Goal: Task Accomplishment & Management: Use online tool/utility

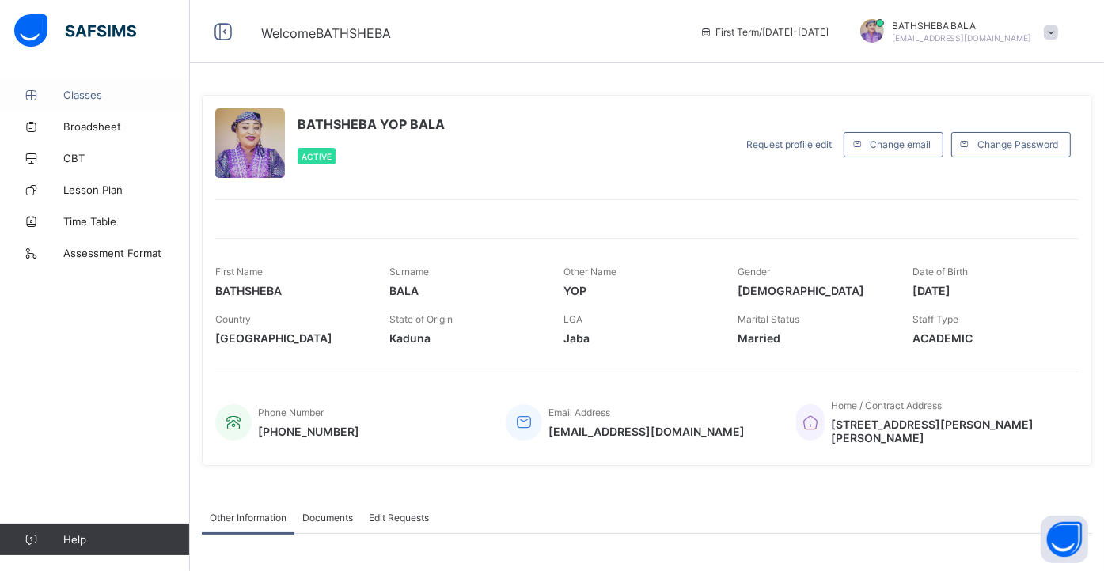
click at [89, 94] on span "Classes" at bounding box center [126, 95] width 127 height 13
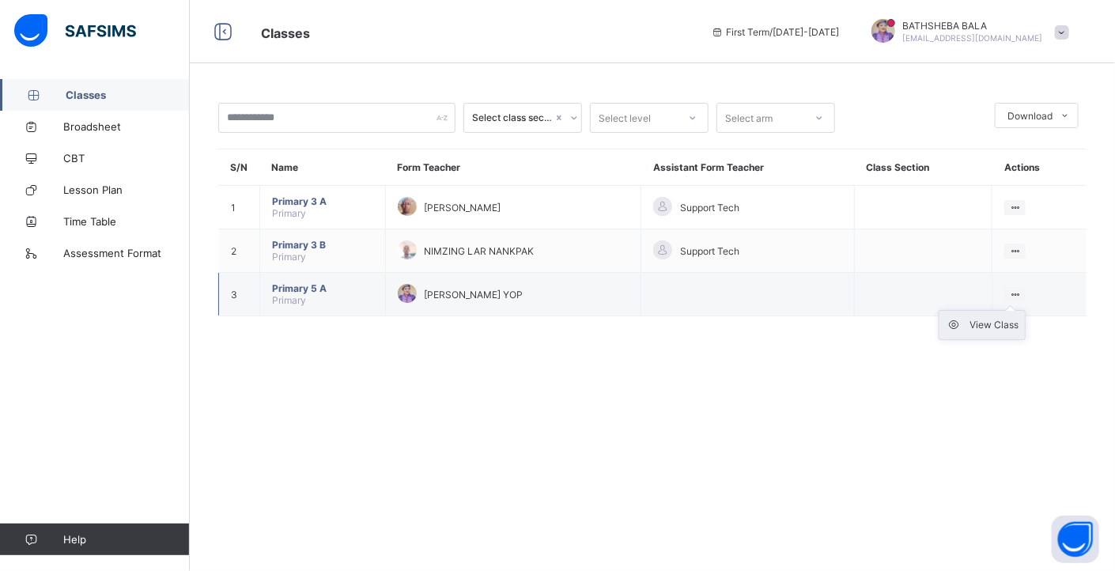
click at [997, 324] on div "View Class" at bounding box center [994, 325] width 49 height 16
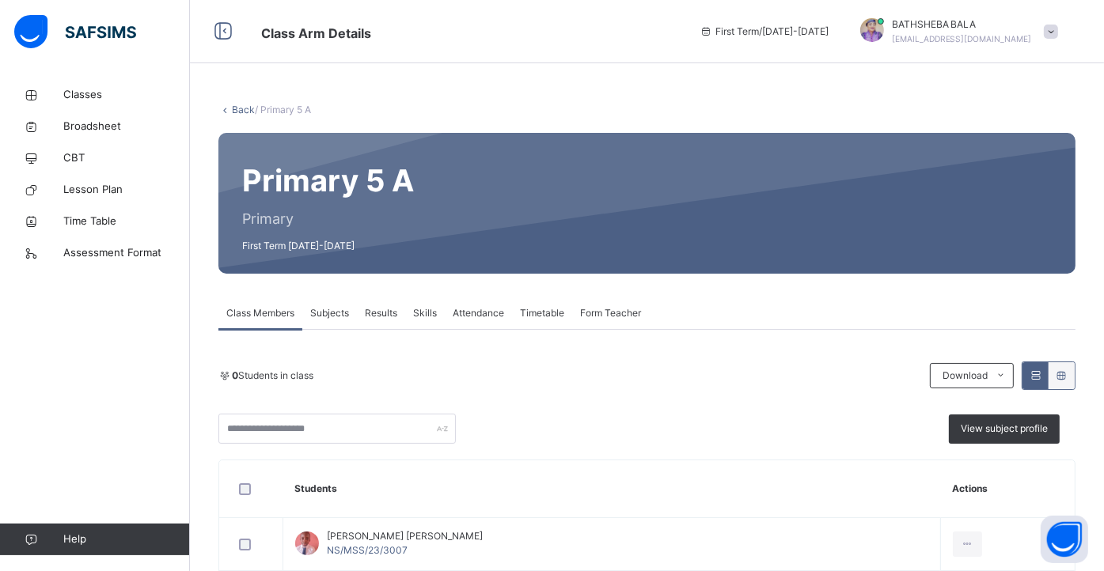
click at [479, 311] on span "Attendance" at bounding box center [477, 313] width 51 height 14
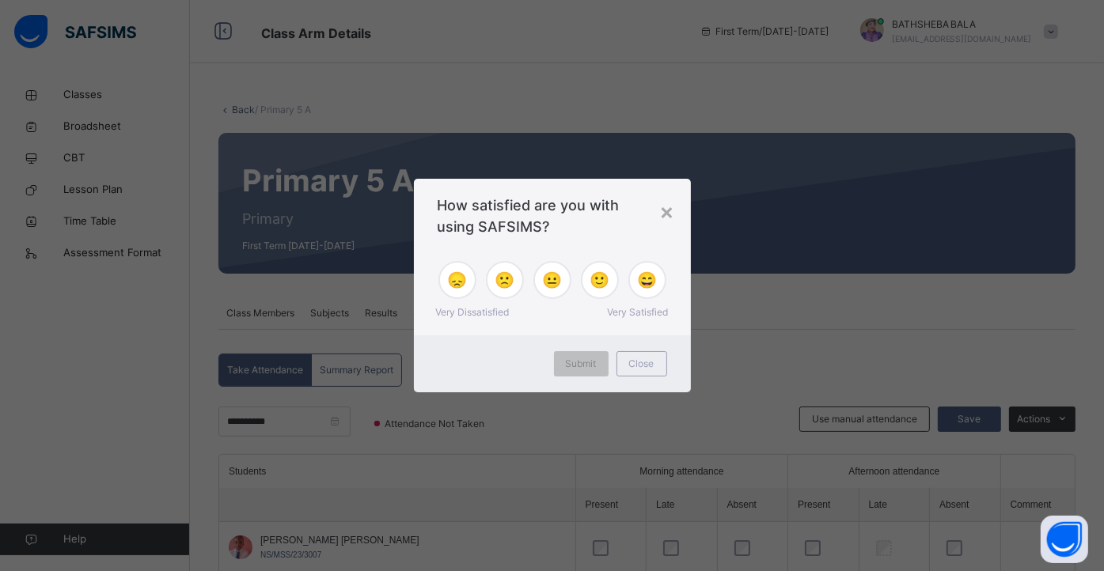
click at [644, 286] on span "😄" at bounding box center [647, 280] width 20 height 24
click at [578, 368] on span "Submit" at bounding box center [581, 364] width 31 height 14
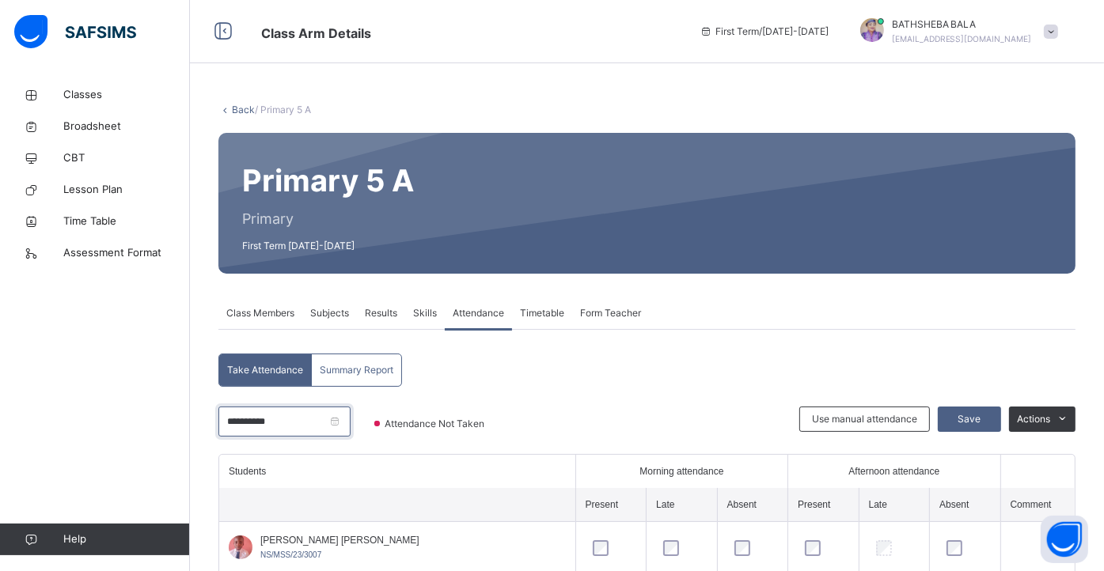
click at [350, 426] on input "**********" at bounding box center [284, 422] width 132 height 30
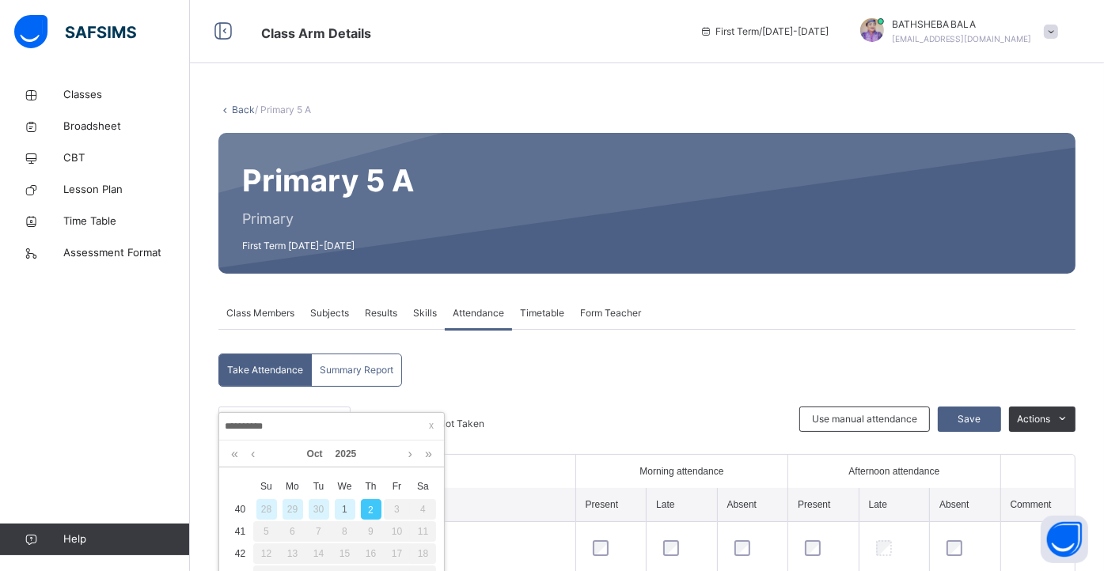
click at [316, 510] on div "30" at bounding box center [319, 509] width 21 height 21
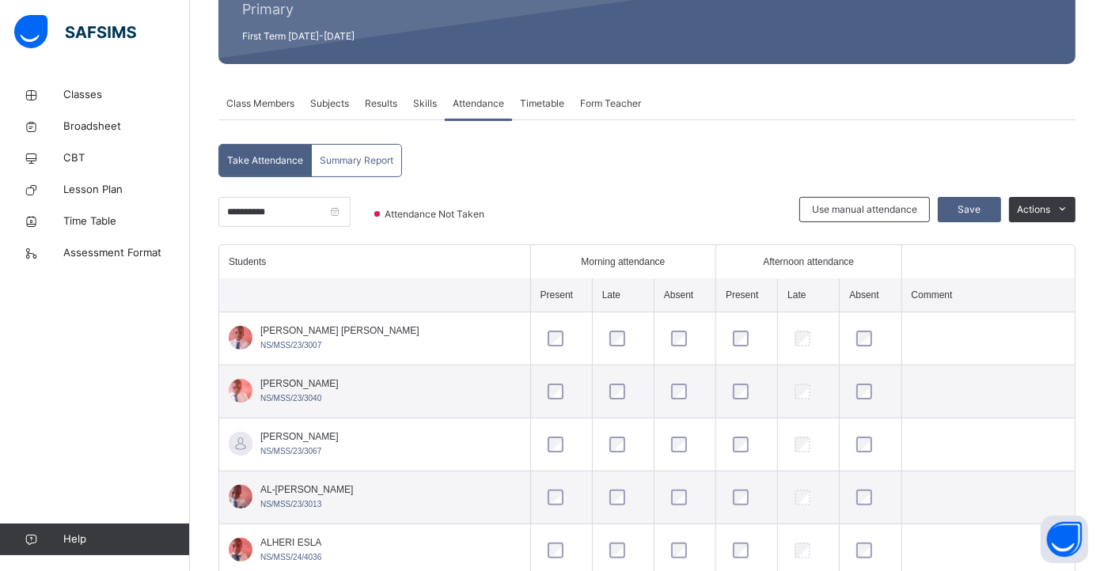
scroll to position [208, 0]
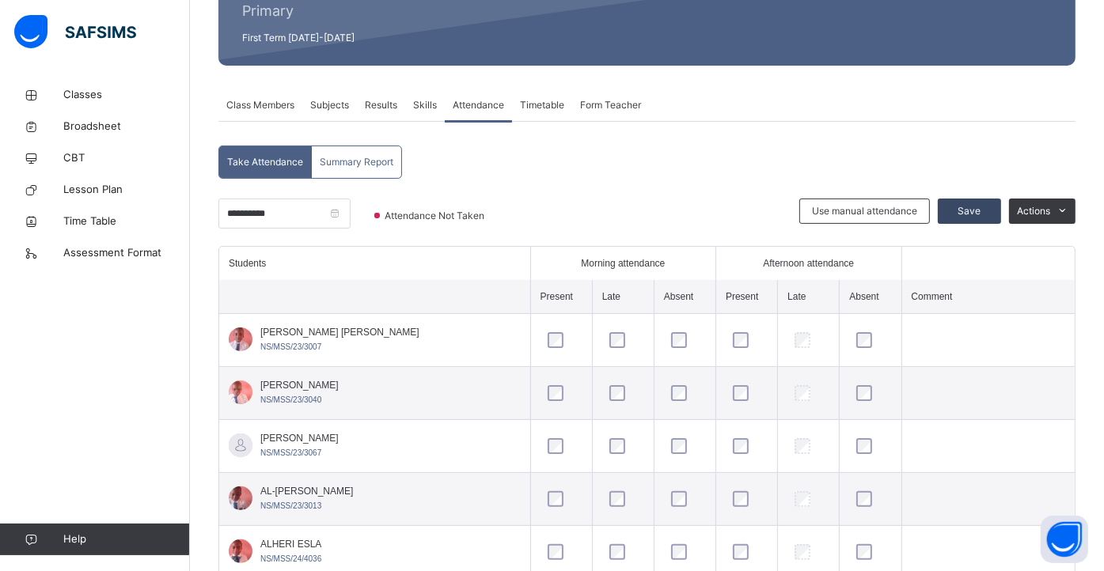
click at [984, 213] on span "Save" at bounding box center [969, 211] width 40 height 14
click at [350, 218] on input "**********" at bounding box center [284, 214] width 132 height 30
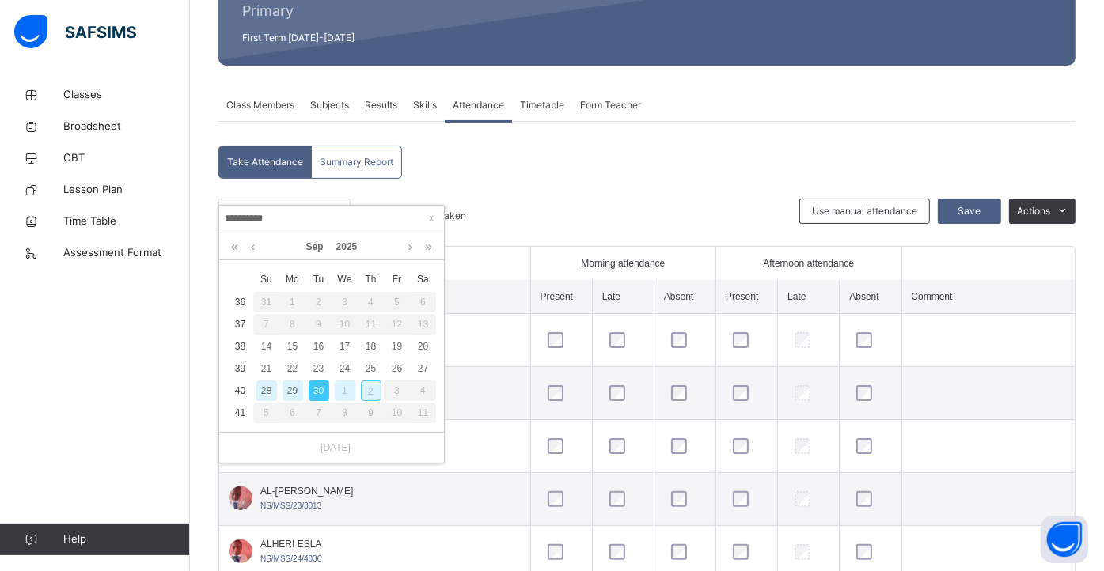
click at [348, 394] on div "1" at bounding box center [345, 390] width 21 height 21
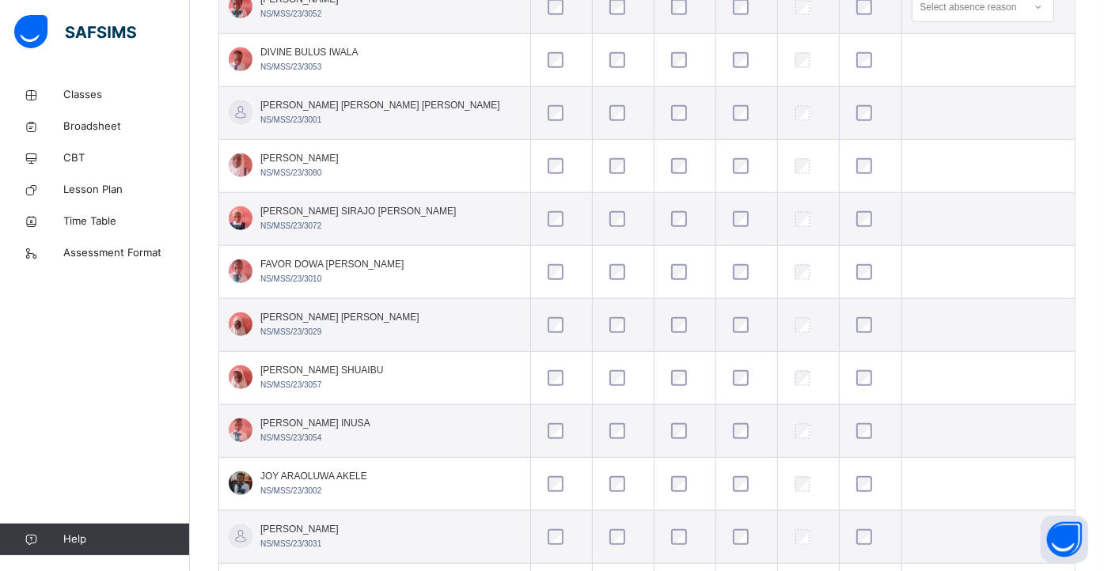
scroll to position [1126, 0]
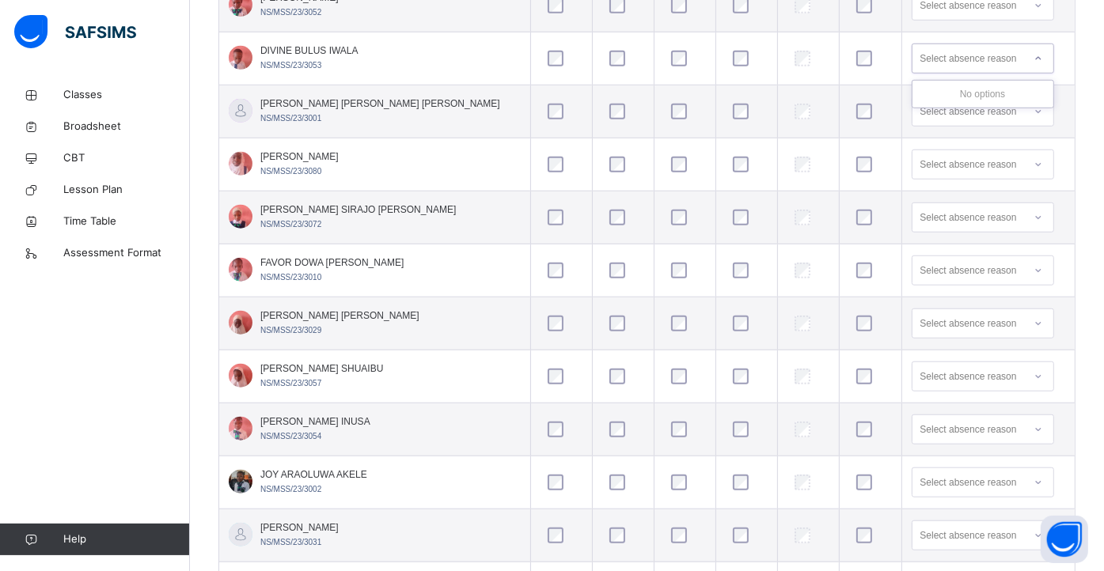
click at [931, 59] on div "Select absence reason" at bounding box center [968, 59] width 97 height 30
click at [931, 90] on div "No options" at bounding box center [982, 94] width 141 height 27
click at [977, 93] on div "No options" at bounding box center [982, 94] width 141 height 27
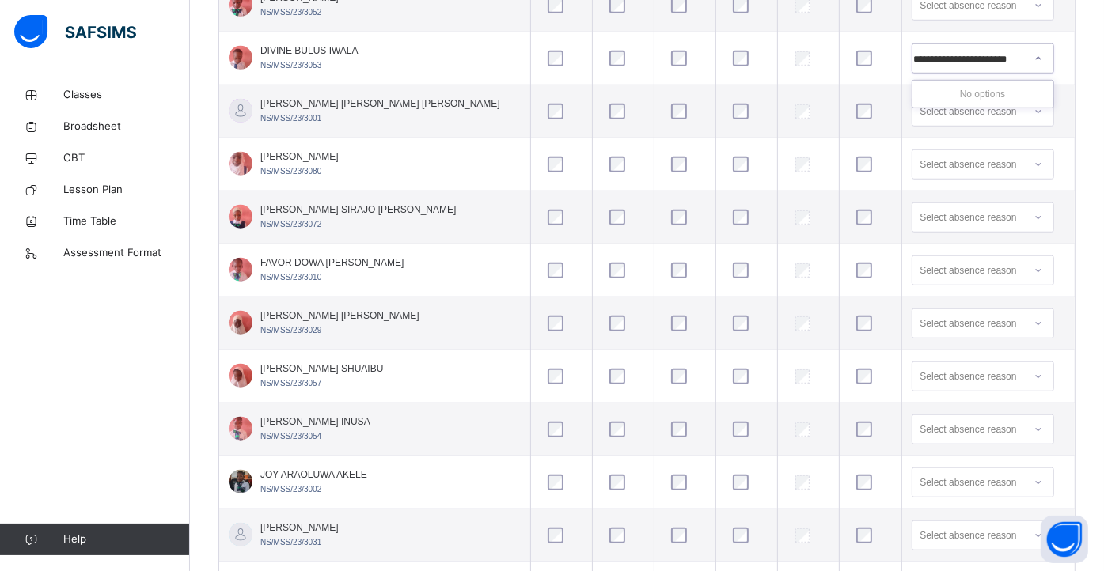
type input "**********"
click at [967, 482] on div "Select absence reason" at bounding box center [968, 483] width 97 height 30
click at [666, 204] on div at bounding box center [685, 217] width 42 height 33
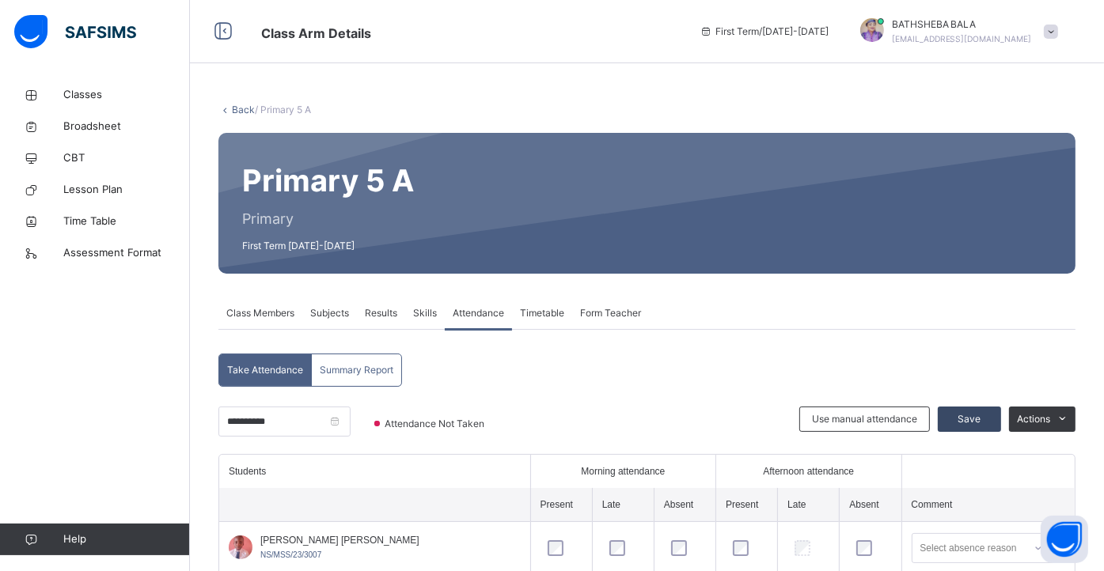
click at [981, 422] on span "Save" at bounding box center [969, 419] width 40 height 14
click at [350, 429] on input "**********" at bounding box center [284, 422] width 132 height 30
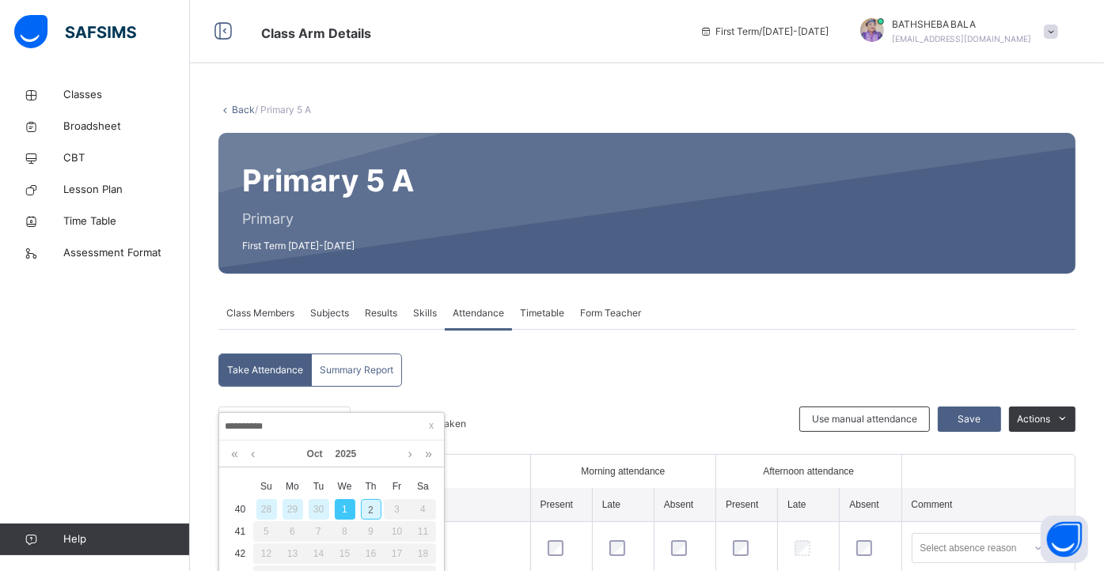
click at [370, 509] on div "2" at bounding box center [371, 509] width 21 height 21
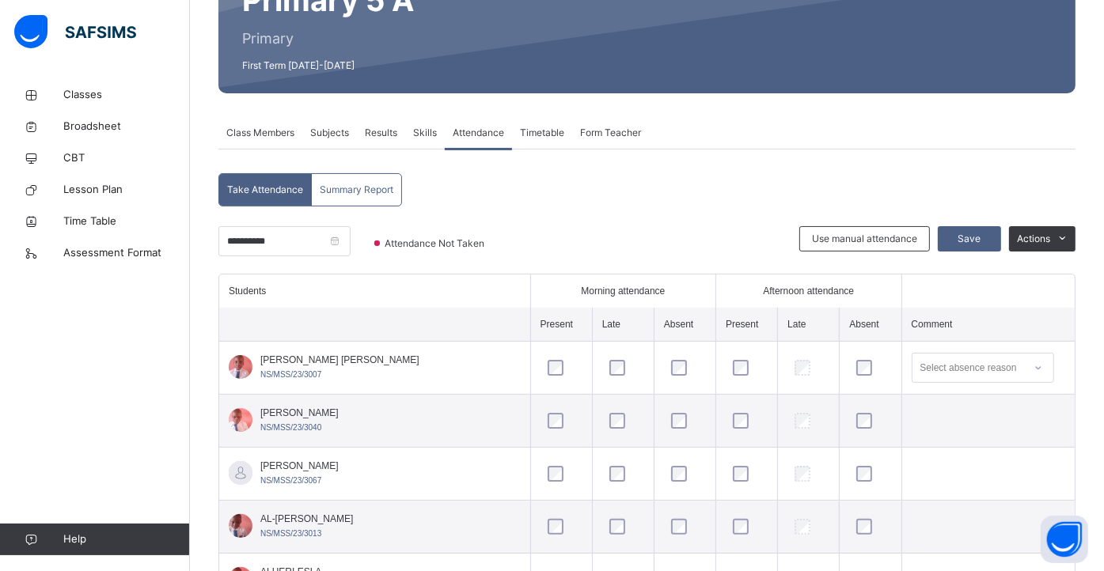
scroll to position [176, 0]
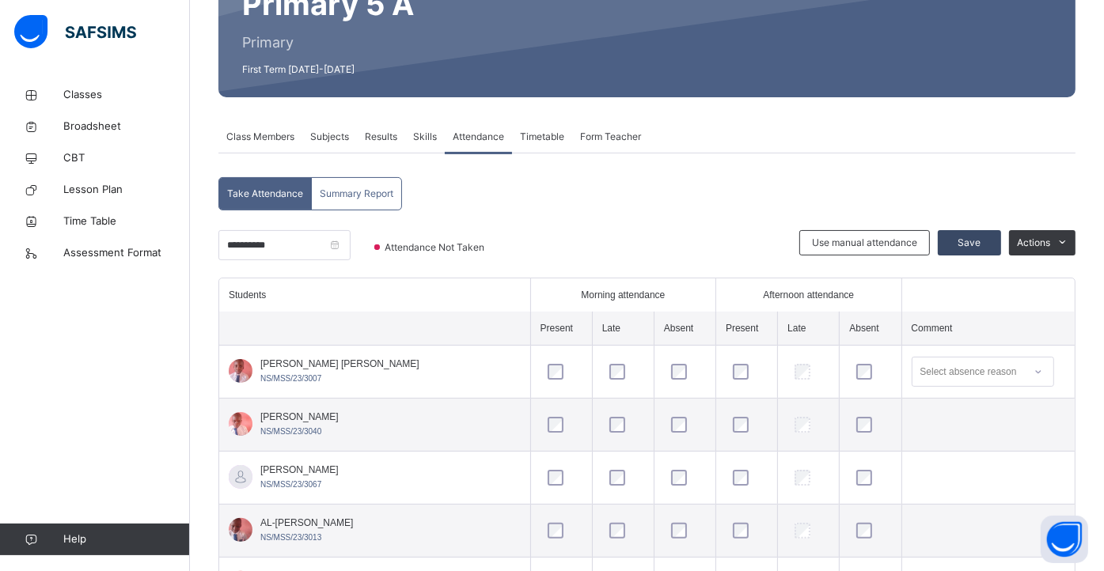
click at [983, 238] on span "Save" at bounding box center [969, 243] width 40 height 14
